Goal: Transaction & Acquisition: Download file/media

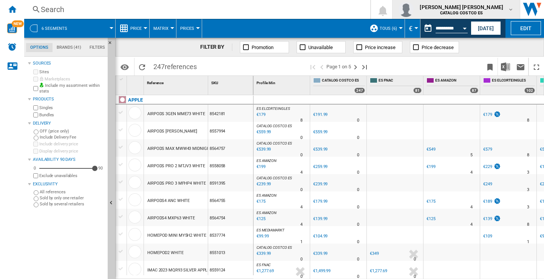
click at [510, 12] on md-icon "button" at bounding box center [511, 9] width 6 height 6
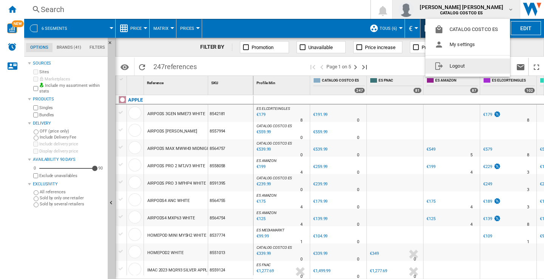
click at [449, 70] on button "Logout" at bounding box center [467, 66] width 85 height 15
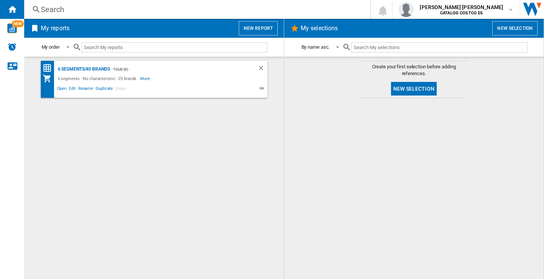
click at [260, 23] on button "New report" at bounding box center [258, 28] width 39 height 14
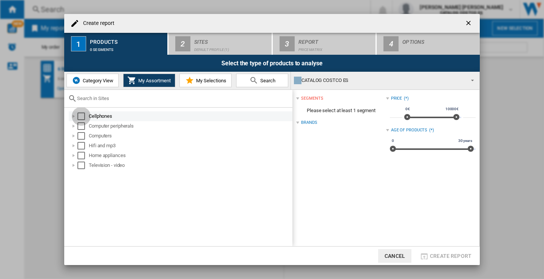
click at [82, 114] on div "Select" at bounding box center [81, 117] width 8 height 8
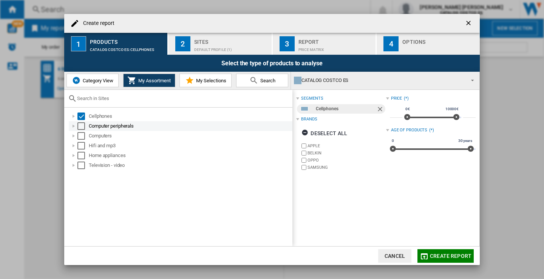
click at [83, 129] on div "Select" at bounding box center [81, 126] width 8 height 8
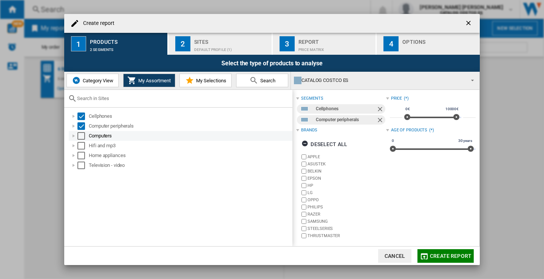
click at [82, 133] on div "Select" at bounding box center [81, 136] width 8 height 8
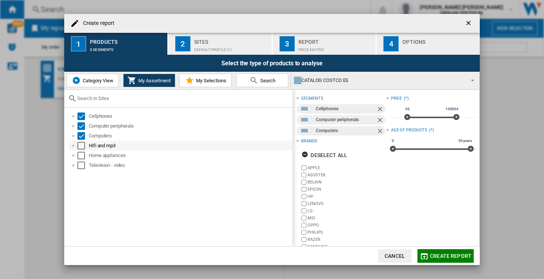
click at [80, 148] on div "Select" at bounding box center [81, 146] width 8 height 8
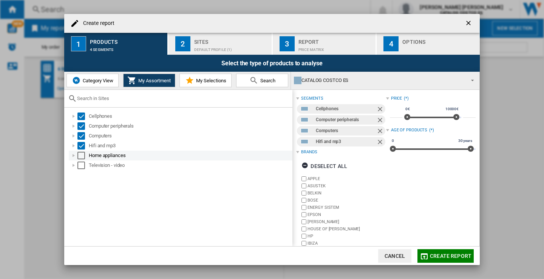
click at [80, 160] on div "Home appliances" at bounding box center [181, 156] width 224 height 10
click at [83, 158] on div "Select" at bounding box center [81, 156] width 8 height 8
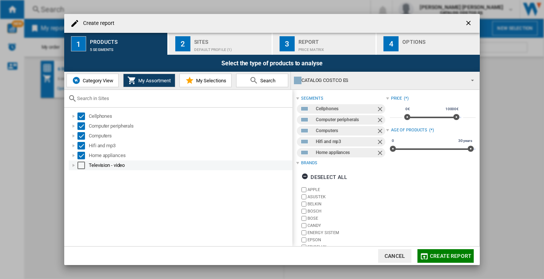
click at [79, 165] on div "Select" at bounding box center [81, 166] width 8 height 8
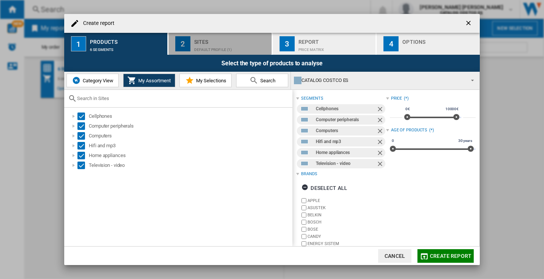
click at [219, 52] on button "2 Sites Default profile (1)" at bounding box center [220, 44] width 104 height 22
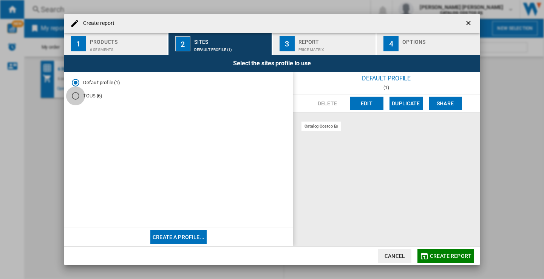
click at [78, 96] on div "TOUS (6)" at bounding box center [76, 96] width 8 height 8
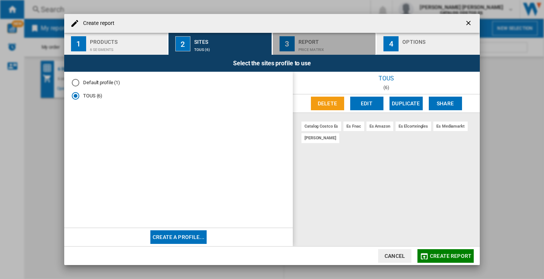
click at [319, 42] on div "Report" at bounding box center [335, 40] width 74 height 8
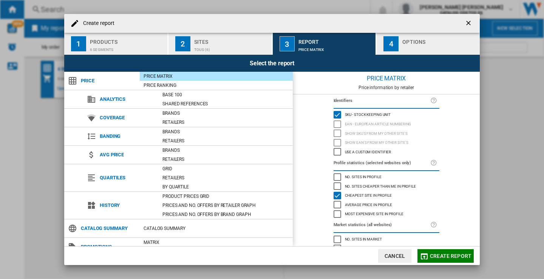
click at [434, 39] on div "Options" at bounding box center [439, 40] width 74 height 8
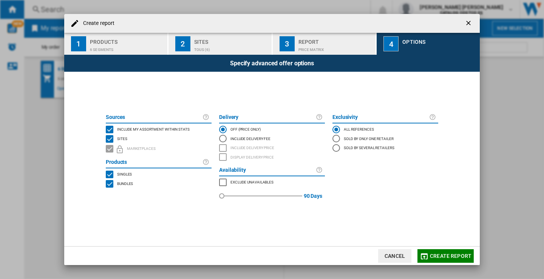
click at [445, 253] on span "Create report" at bounding box center [451, 256] width 42 height 6
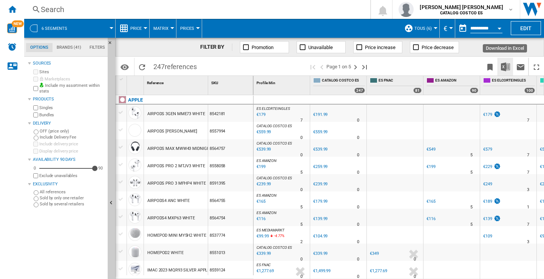
click at [506, 66] on img "Download in Excel" at bounding box center [505, 66] width 9 height 9
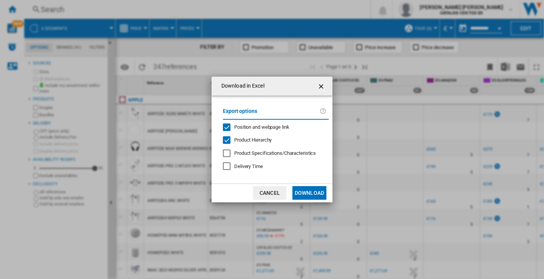
click at [312, 193] on button "Download" at bounding box center [309, 193] width 34 height 14
